Goal: Transaction & Acquisition: Obtain resource

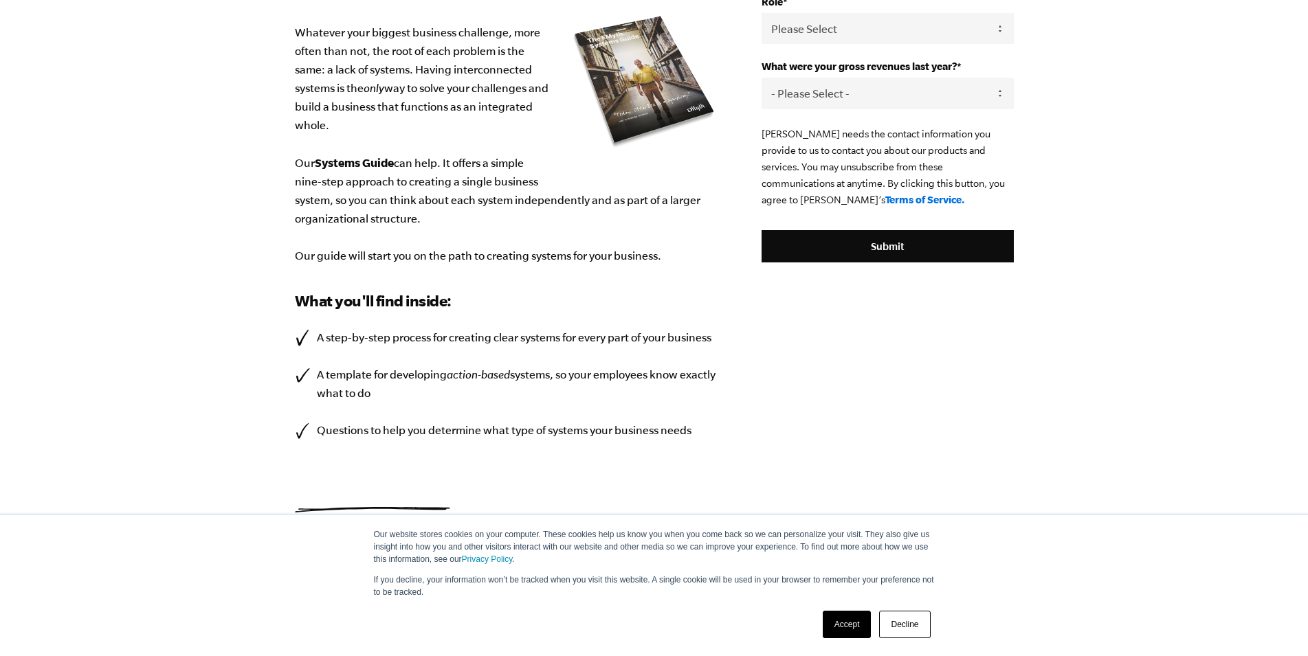
scroll to position [296, 0]
click at [912, 633] on link "Decline" at bounding box center [904, 624] width 51 height 27
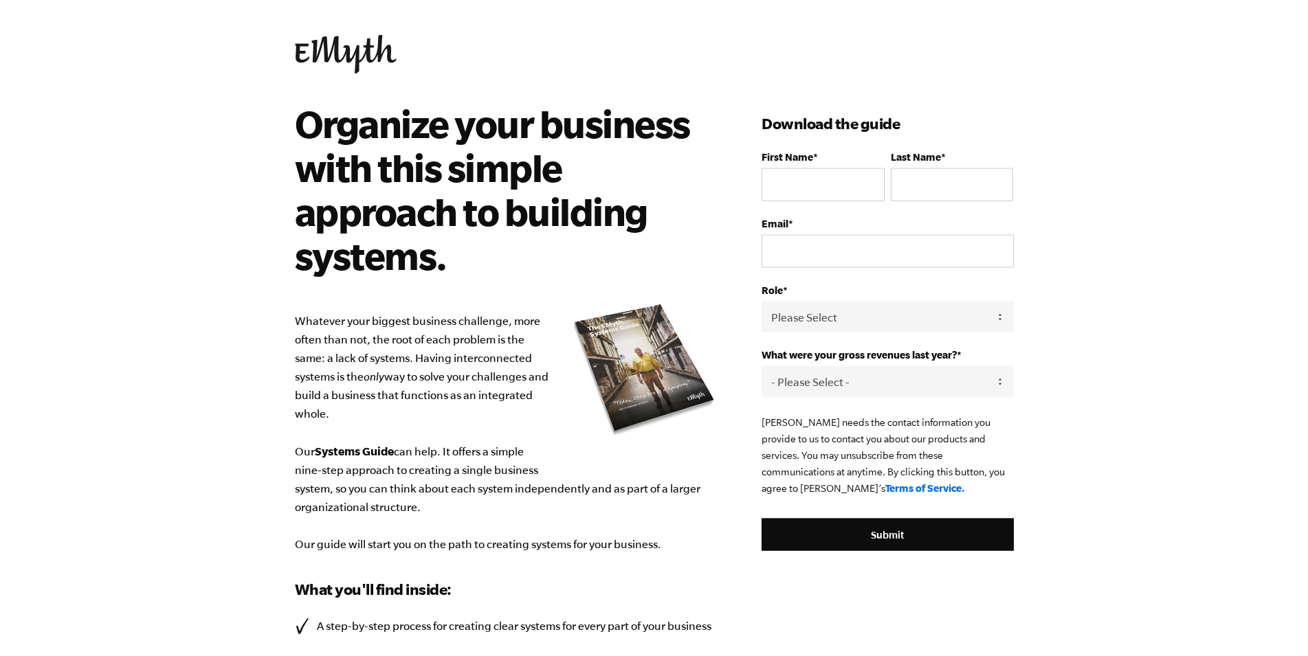
scroll to position [0, 0]
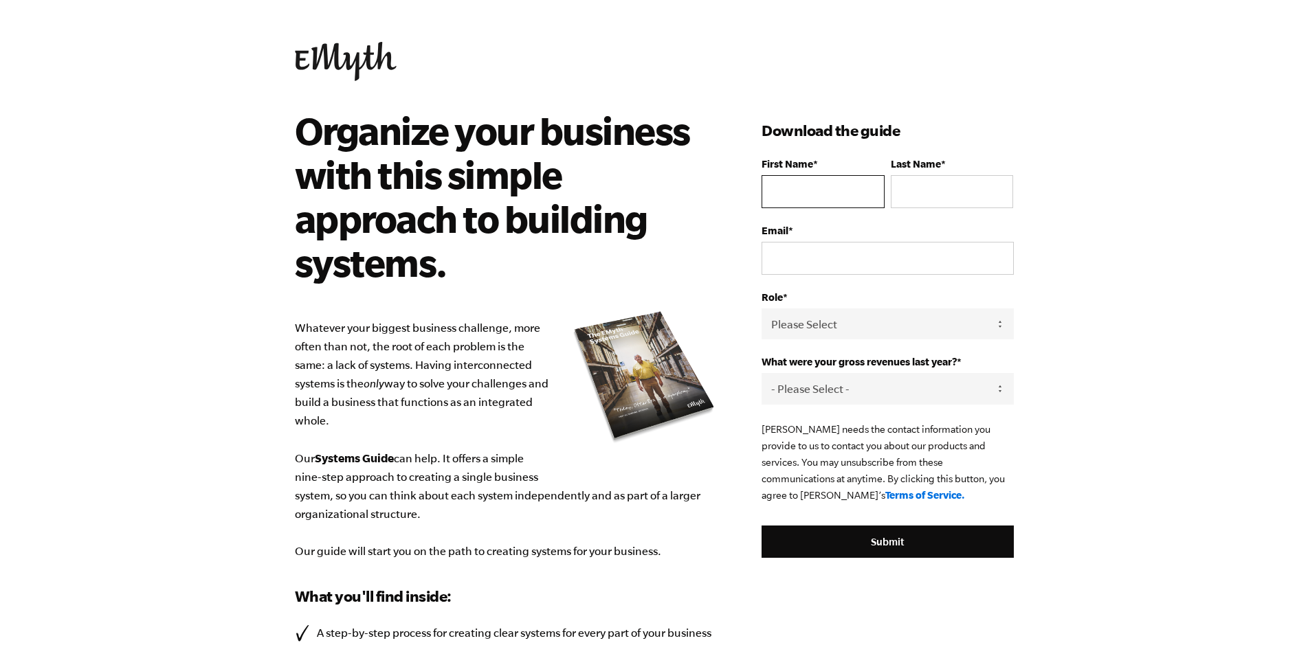
click at [806, 208] on input "First Name *" at bounding box center [822, 191] width 122 height 33
click at [806, 207] on input "First Name *" at bounding box center [822, 191] width 122 height 33
type input "first"
type input "last"
type input "[EMAIL_ADDRESS][DOMAIN_NAME]"
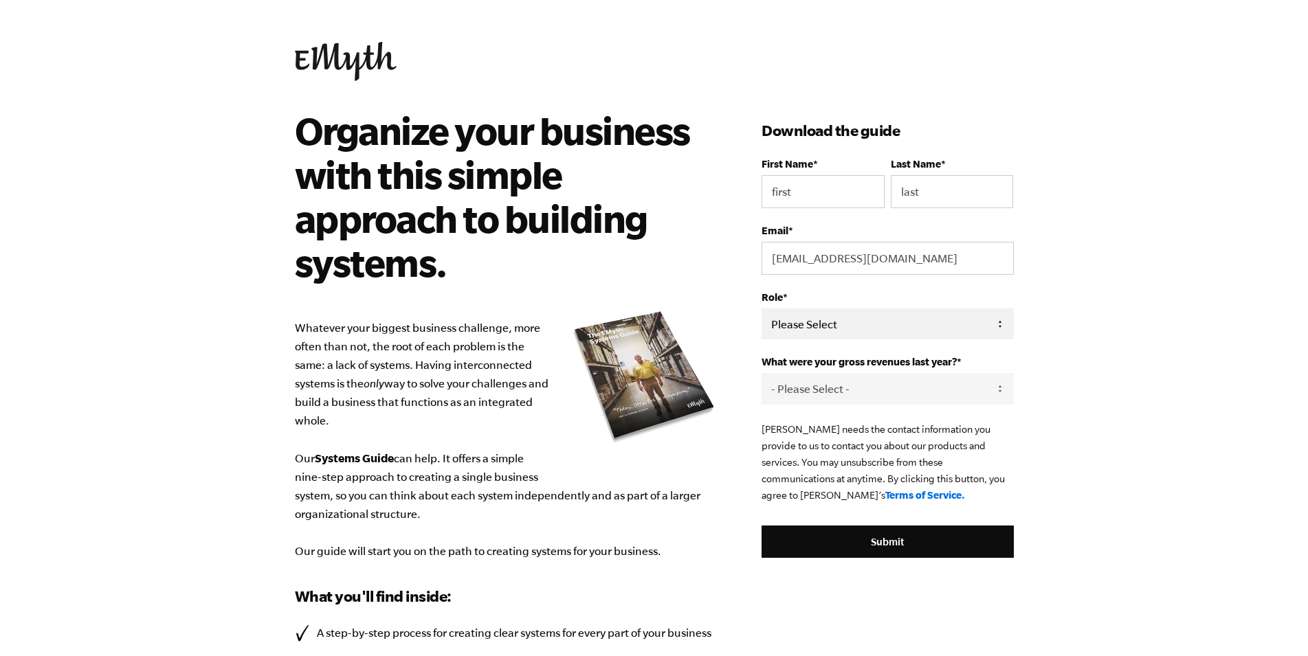
click at [761, 309] on select "Please Select Owner Partner / Co-Owner Executive Employee / Other" at bounding box center [887, 324] width 252 height 31
select select "Owner"
click option "Owner" at bounding box center [0, 0] width 0 height 0
click at [761, 373] on select "- Please Select - 0-75K 76-150K 151-275K 276-500K 501-750K 751-1M 1-2.5M 2.5-5M…" at bounding box center [887, 388] width 252 height 31
select select "10M+"
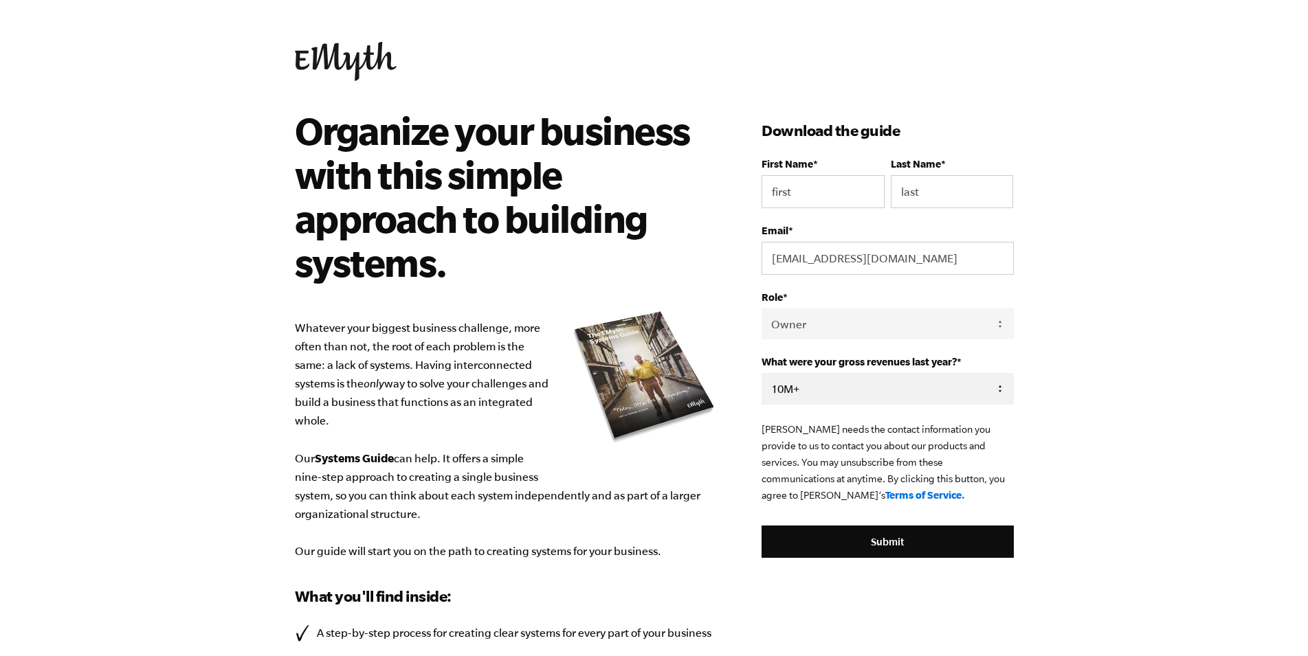
click option "10M+" at bounding box center [0, 0] width 0 height 0
click at [849, 559] on input "Submit" at bounding box center [887, 542] width 252 height 33
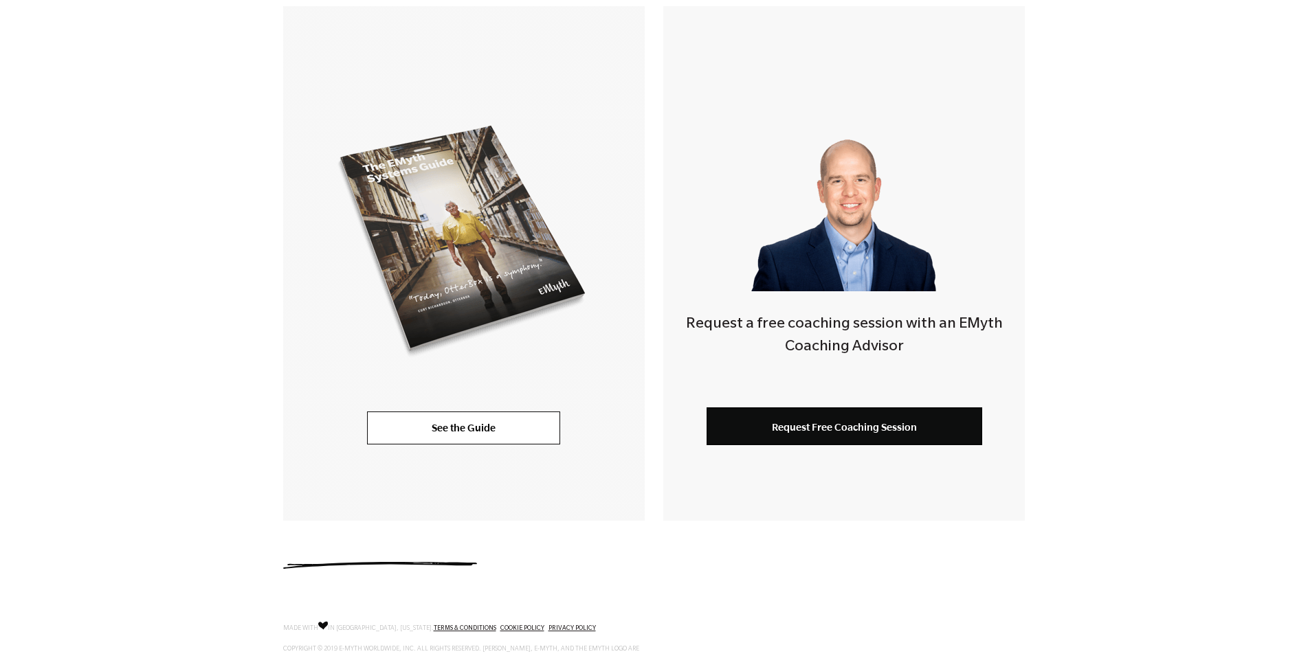
scroll to position [329, 0]
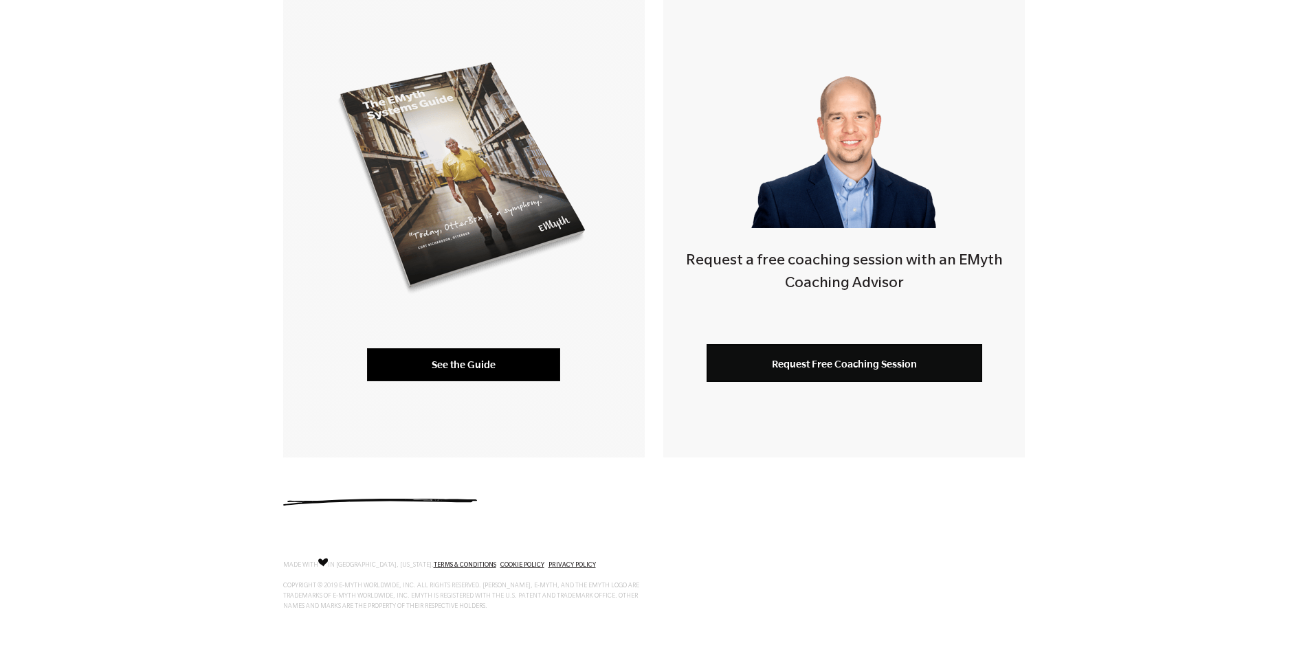
click at [471, 359] on link "See the Guide" at bounding box center [463, 364] width 193 height 33
